Goal: Unclear: Unclear

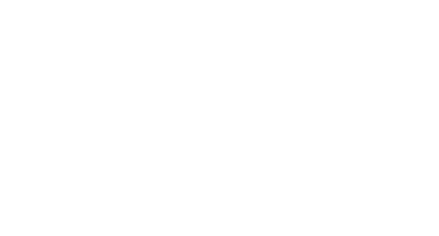
click at [94, 0] on html at bounding box center [219, 0] width 439 height 0
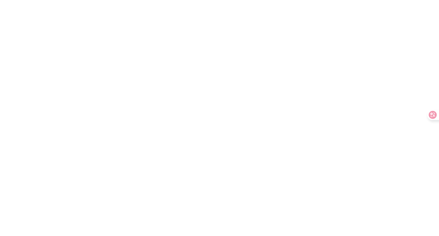
click at [94, 0] on html at bounding box center [219, 0] width 439 height 0
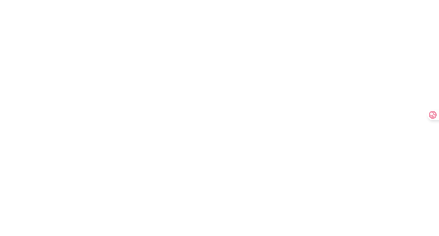
click at [94, 0] on html at bounding box center [219, 0] width 439 height 0
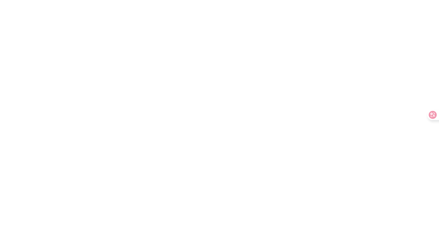
click at [94, 0] on html at bounding box center [219, 0] width 439 height 0
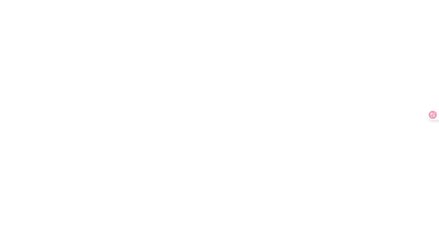
click at [94, 0] on html at bounding box center [219, 0] width 439 height 0
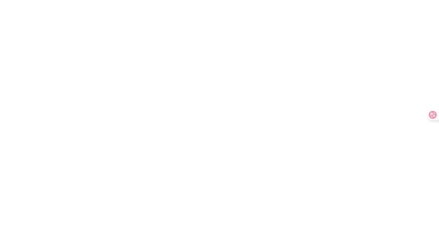
click at [94, 0] on html at bounding box center [219, 0] width 439 height 0
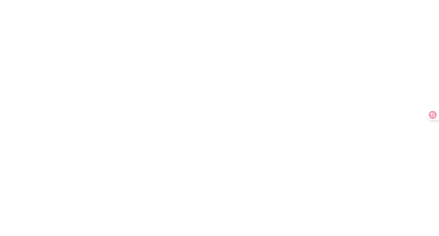
click at [94, 0] on html at bounding box center [219, 0] width 439 height 0
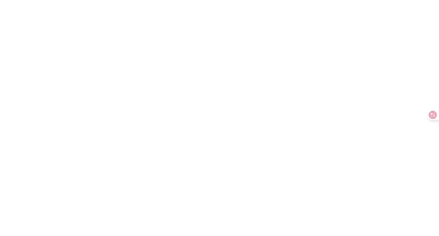
click at [94, 0] on html at bounding box center [219, 0] width 439 height 0
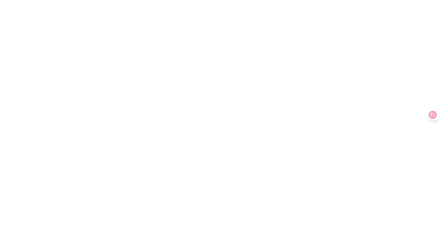
click at [94, 0] on html at bounding box center [219, 0] width 439 height 0
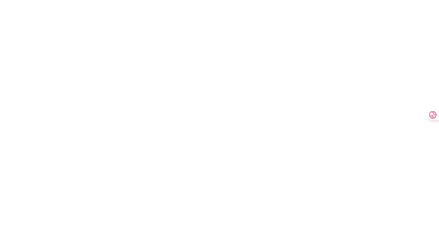
click at [94, 0] on html at bounding box center [219, 0] width 439 height 0
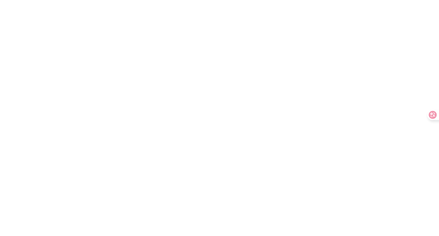
click at [94, 0] on html at bounding box center [219, 0] width 439 height 0
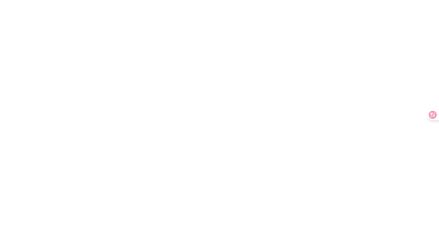
click at [94, 0] on html at bounding box center [219, 0] width 439 height 0
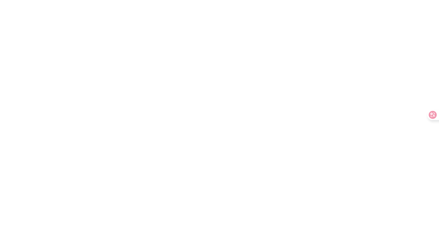
drag, startPoint x: 94, startPoint y: 136, endPoint x: 94, endPoint y: 145, distance: 9.4
click at [94, 0] on html at bounding box center [219, 0] width 439 height 0
drag, startPoint x: 67, startPoint y: 173, endPoint x: 115, endPoint y: 221, distance: 68.3
click at [49, 0] on html at bounding box center [219, 0] width 439 height 0
